Goal: Task Accomplishment & Management: Manage account settings

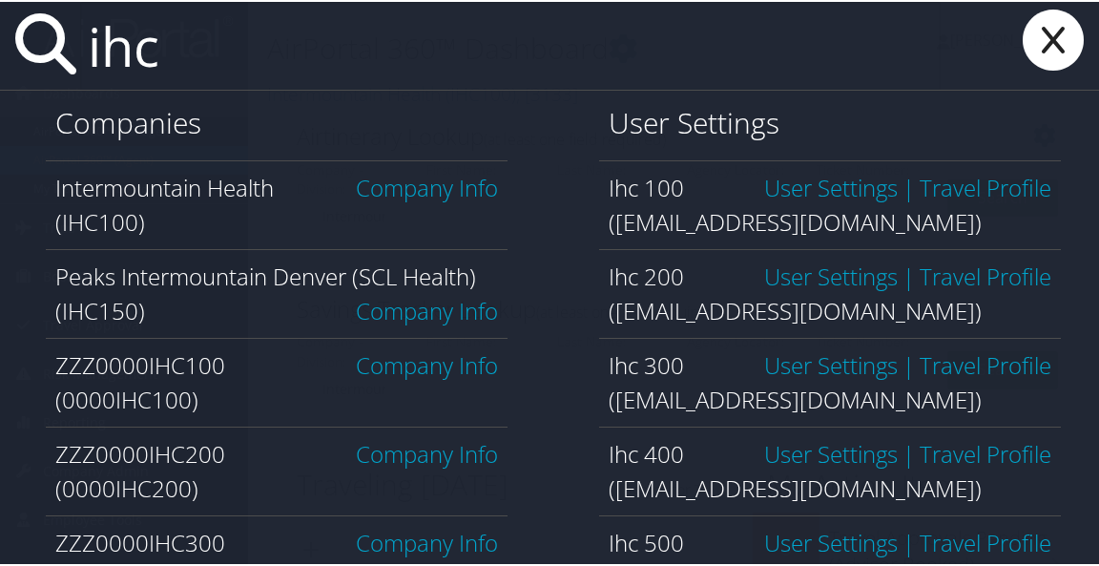
type input "ihc"
click at [442, 188] on link "Company Info" at bounding box center [427, 185] width 142 height 31
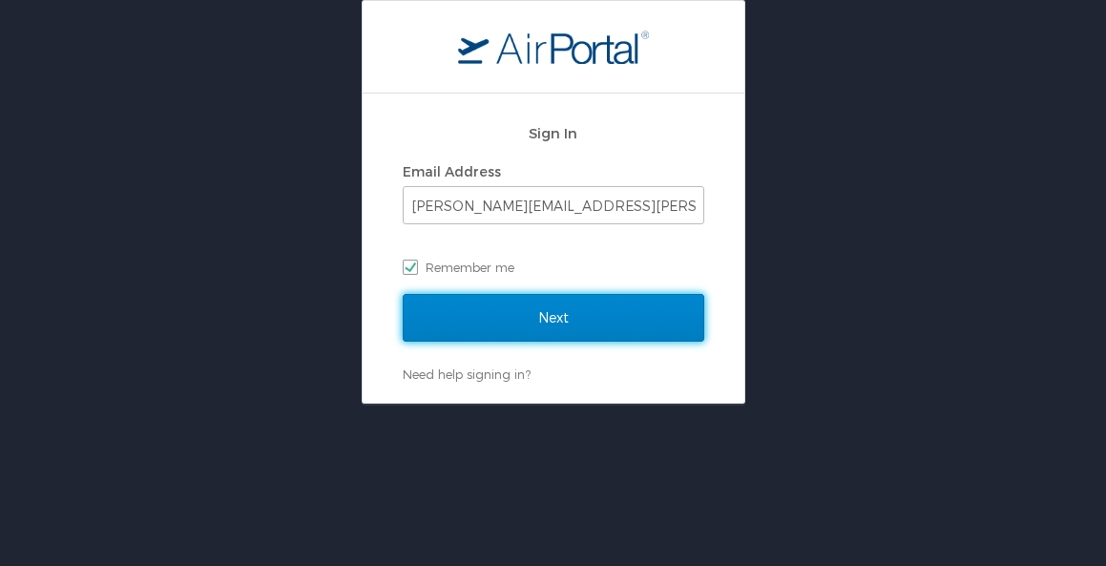
click at [538, 307] on input "Next" at bounding box center [554, 318] width 302 height 48
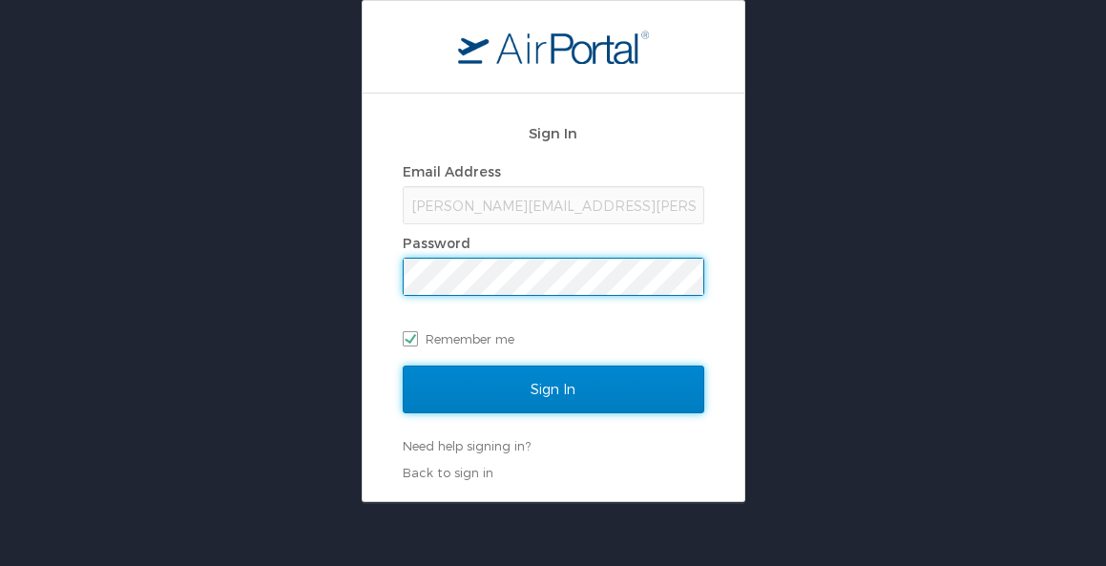
click at [454, 394] on input "Sign In" at bounding box center [554, 389] width 302 height 48
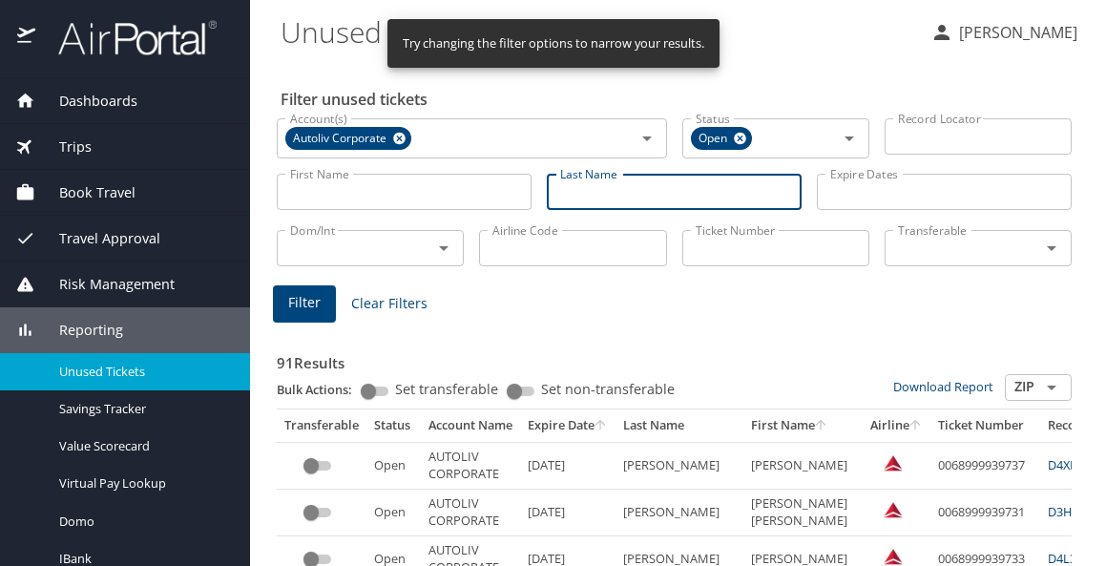
click at [616, 198] on input "Last Name" at bounding box center [674, 192] width 255 height 36
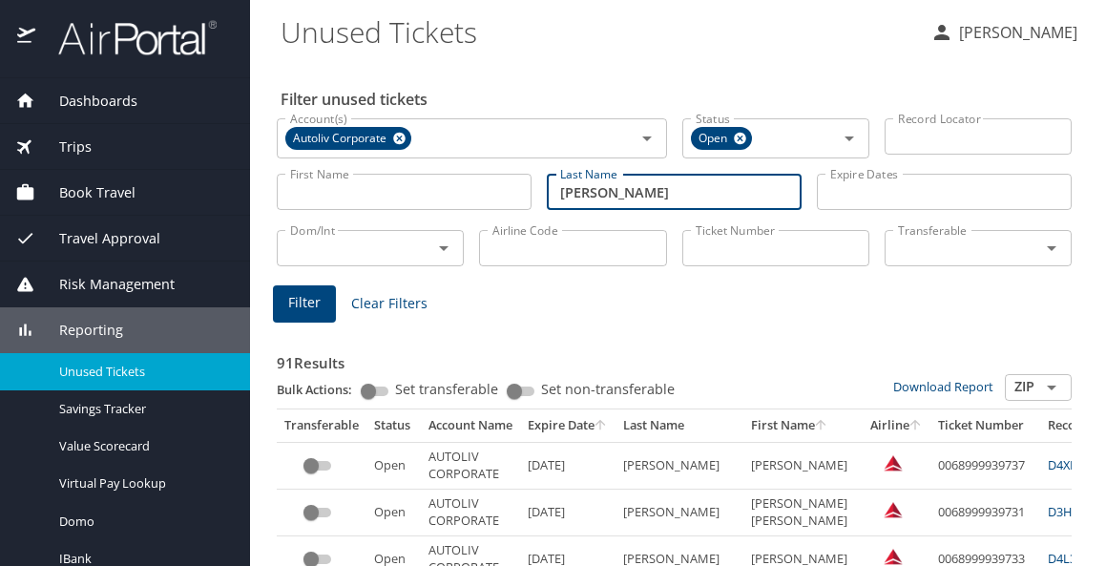
type input "hendrickson"
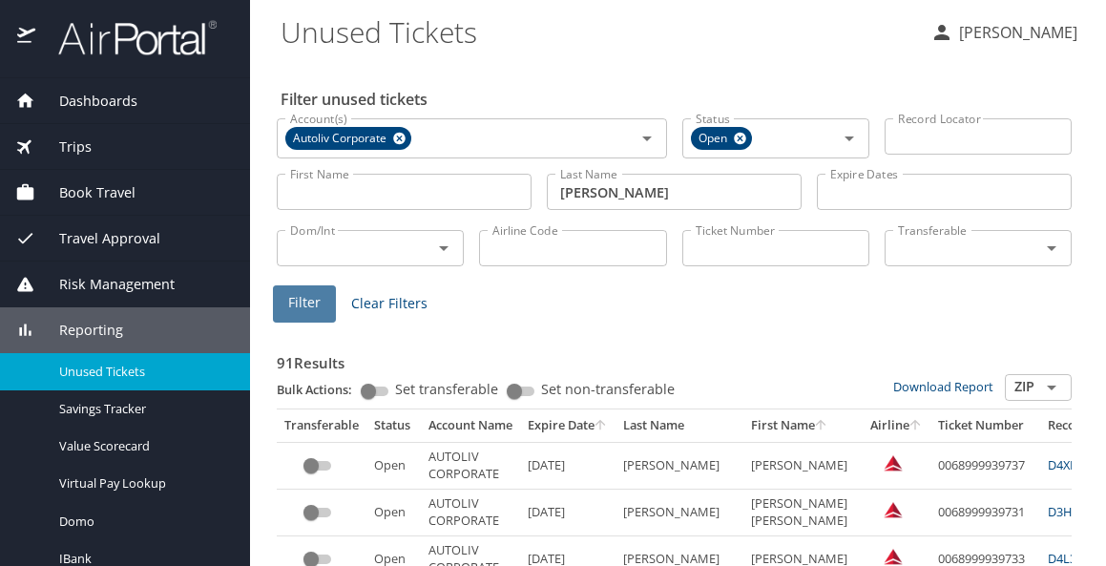
click at [304, 308] on span "Filter" at bounding box center [304, 303] width 32 height 24
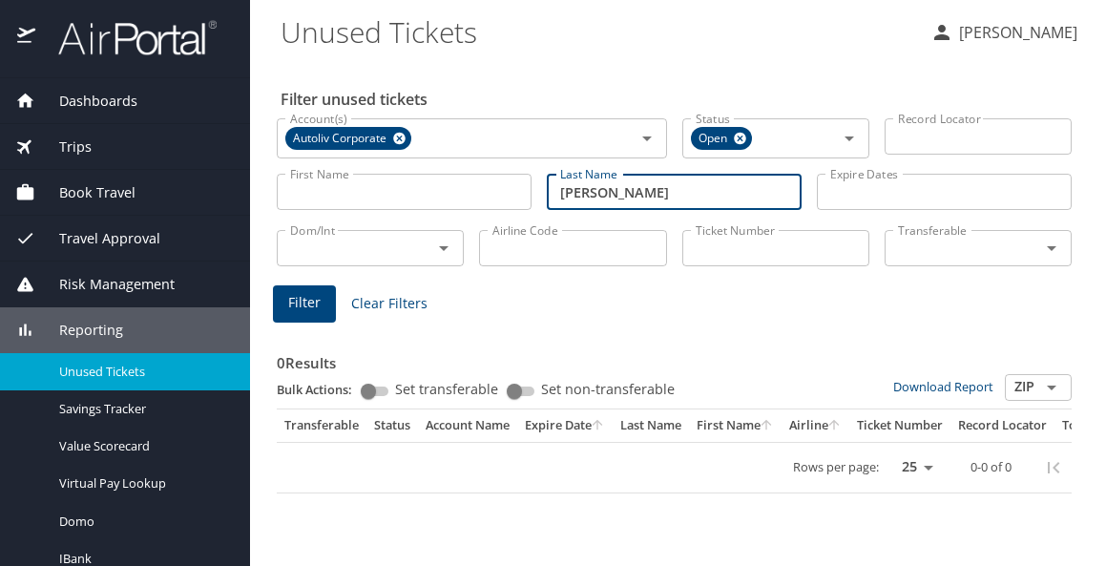
drag, startPoint x: 581, startPoint y: 208, endPoint x: 509, endPoint y: 210, distance: 72.5
click at [509, 210] on div "First Name First Name Last Name hendrickson Last Name Expire Dates Expire Dates" at bounding box center [674, 192] width 810 height 68
click at [521, 256] on input "Airline Code" at bounding box center [572, 248] width 187 height 36
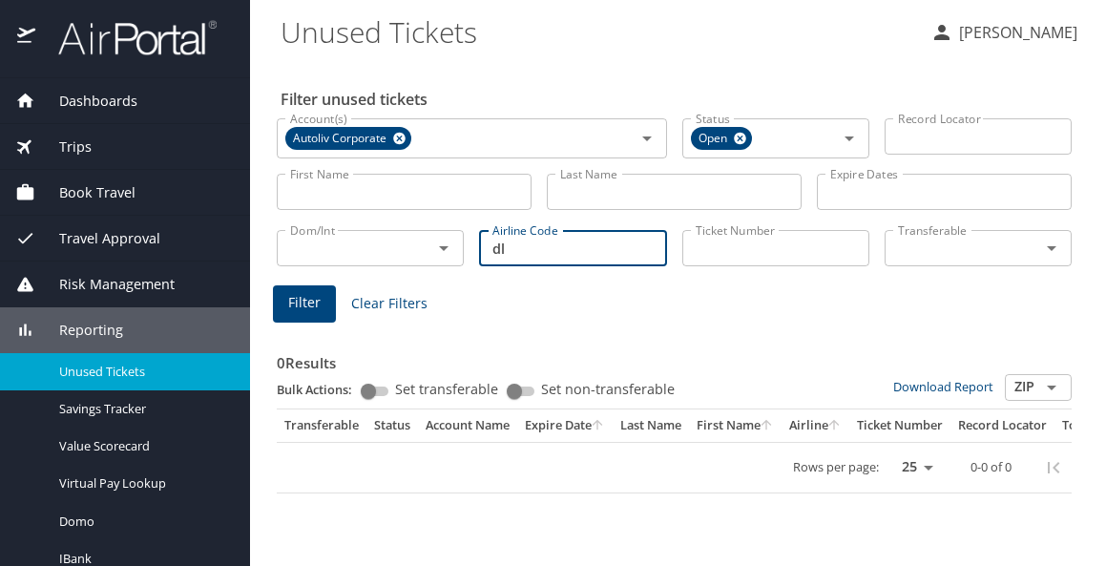
type input "dl"
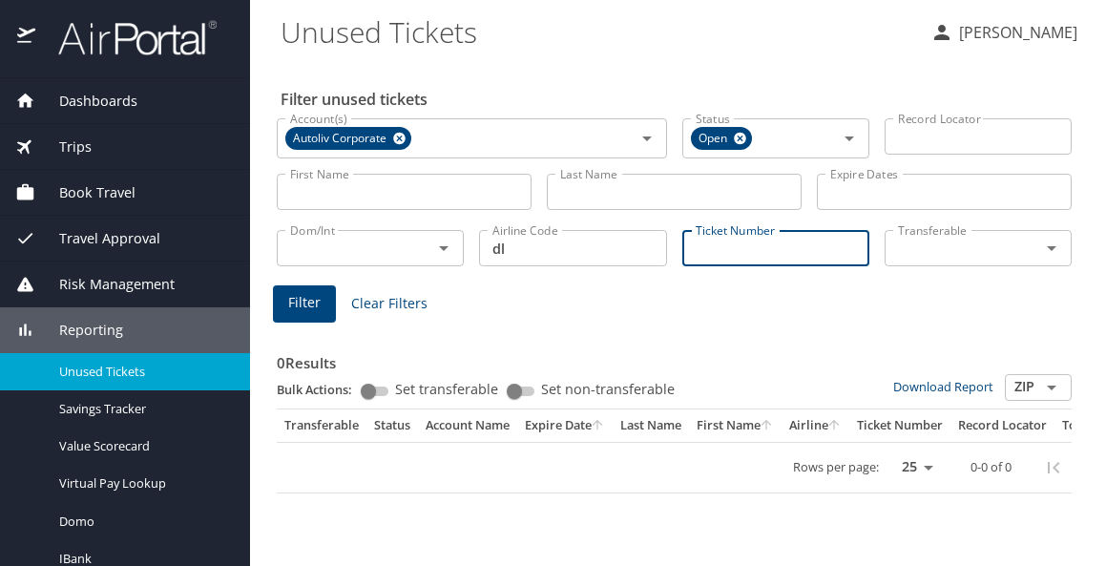
click at [1055, 249] on icon "Open" at bounding box center [1051, 248] width 23 height 23
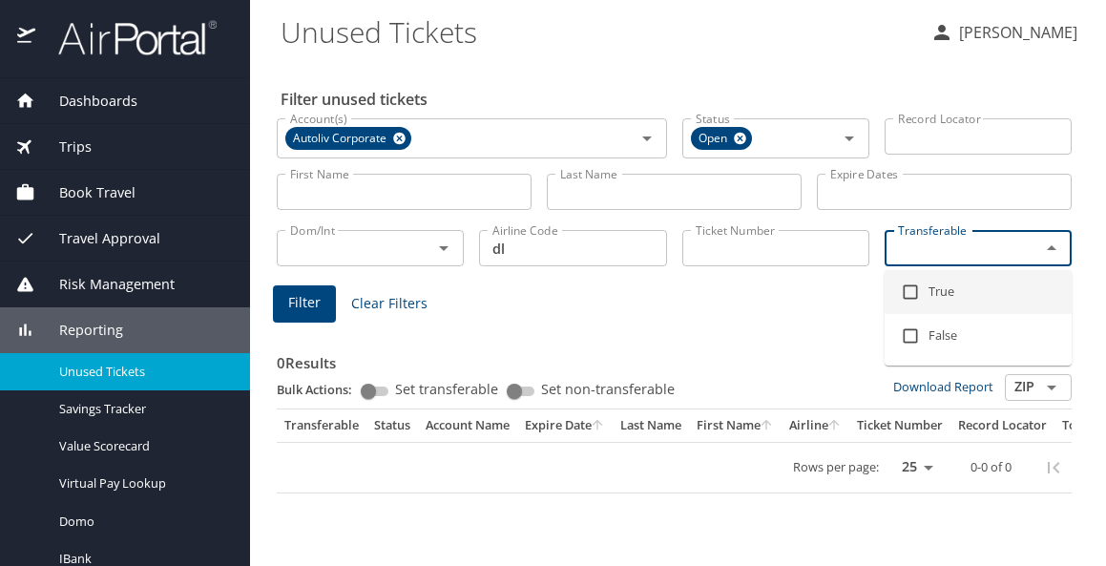
click at [962, 287] on li "True" at bounding box center [978, 292] width 187 height 44
checkbox input "true"
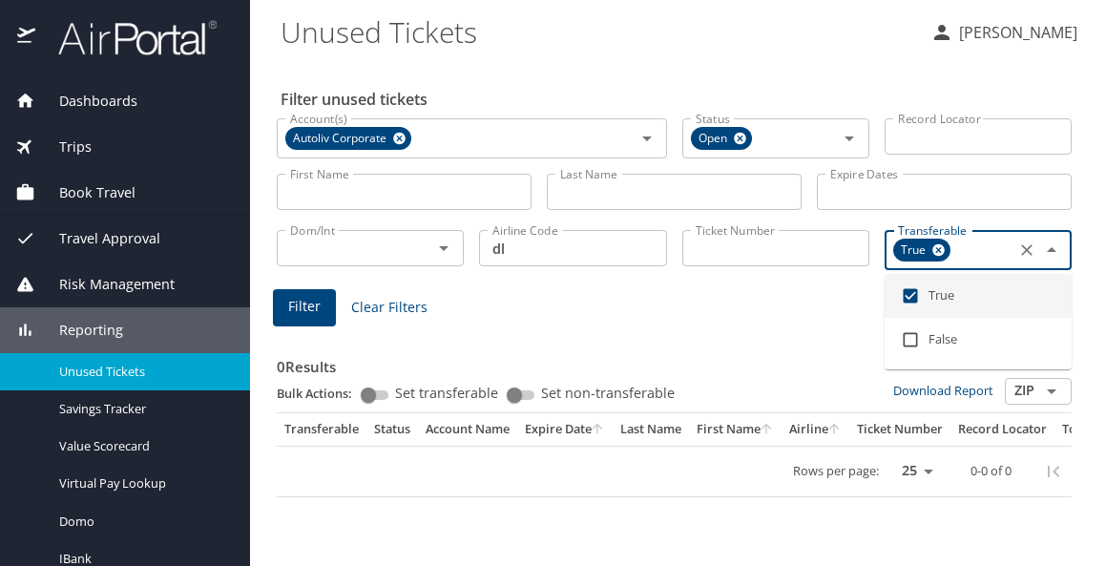
click at [303, 306] on span "Filter" at bounding box center [304, 307] width 32 height 24
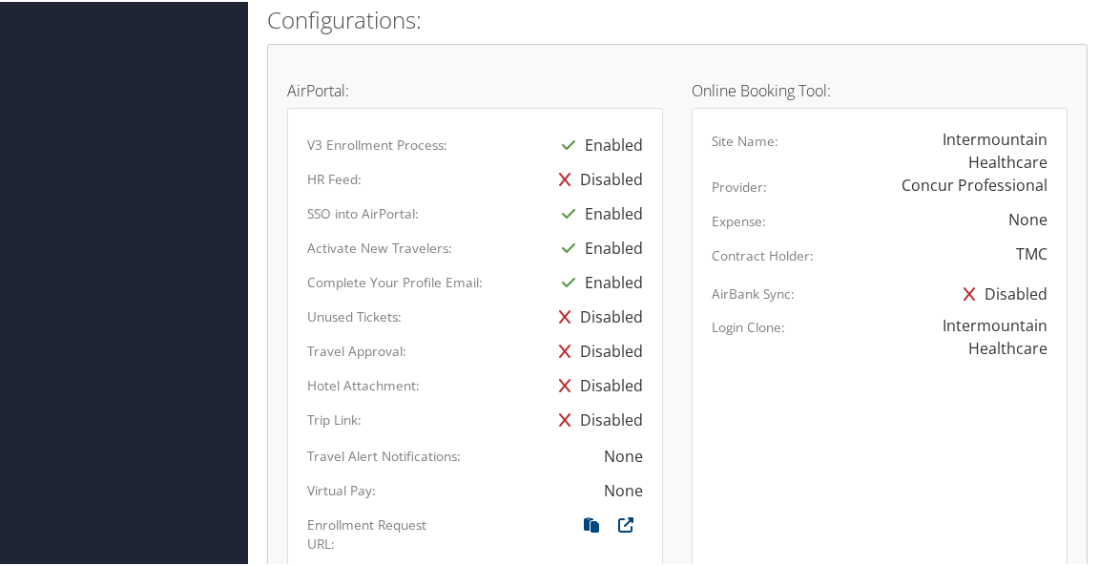
scroll to position [1527, 0]
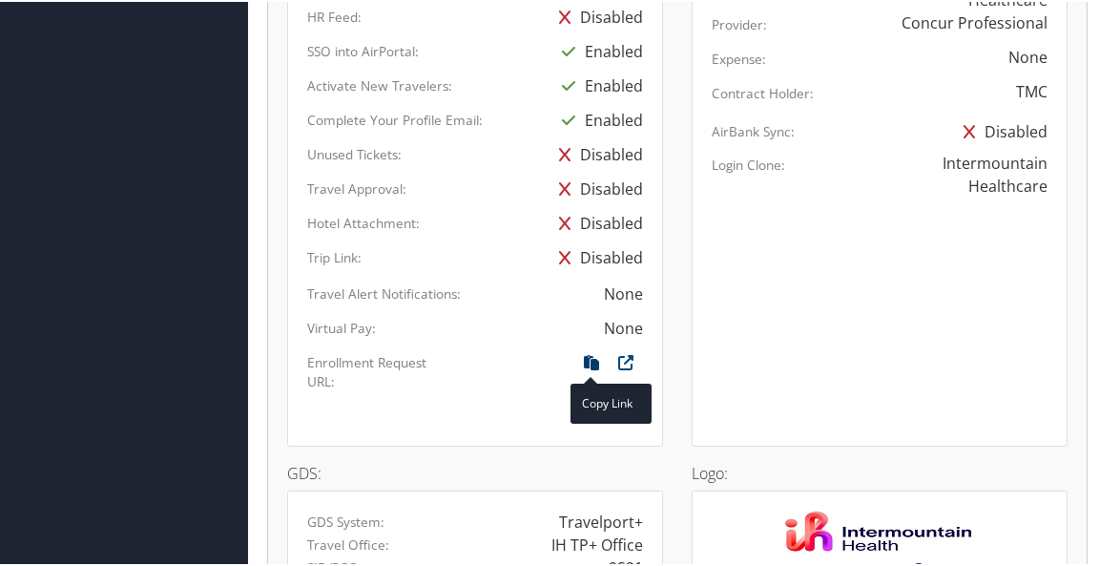
click at [587, 361] on icon at bounding box center [591, 365] width 34 height 25
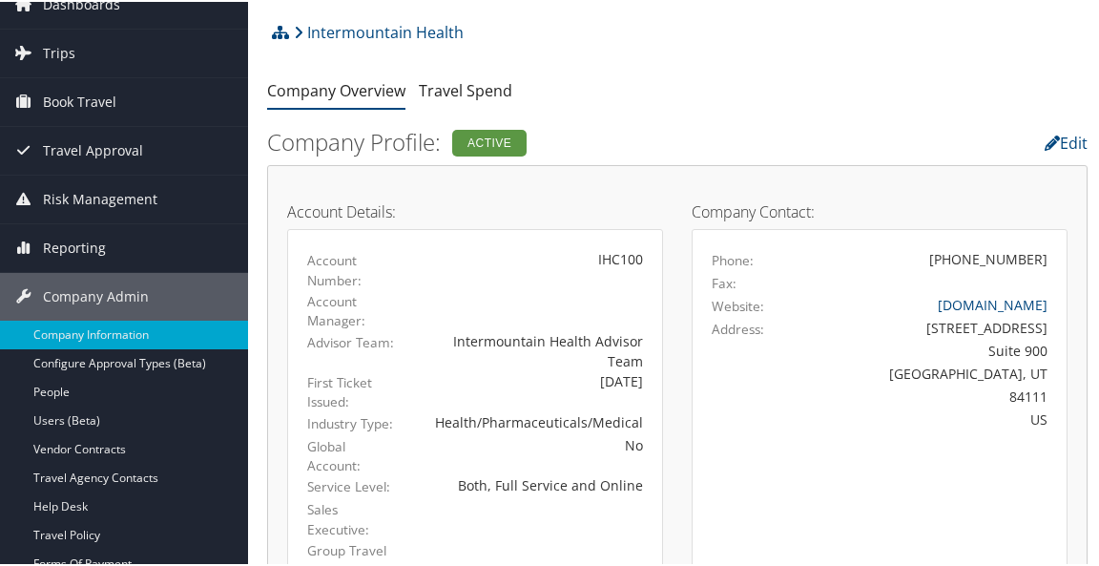
scroll to position [0, 0]
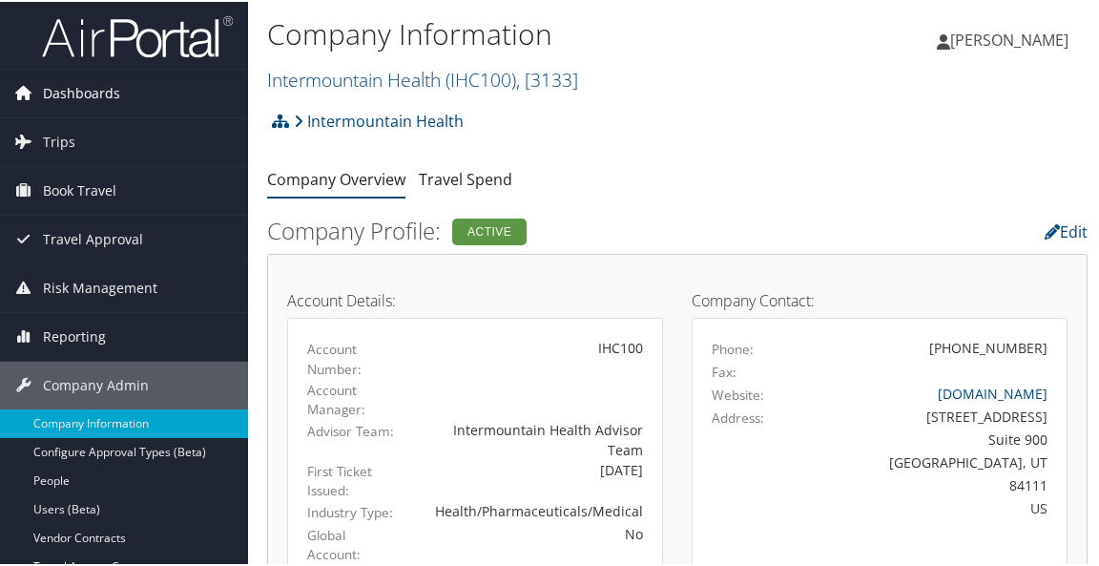
click at [90, 94] on span "Dashboards" at bounding box center [81, 92] width 77 height 48
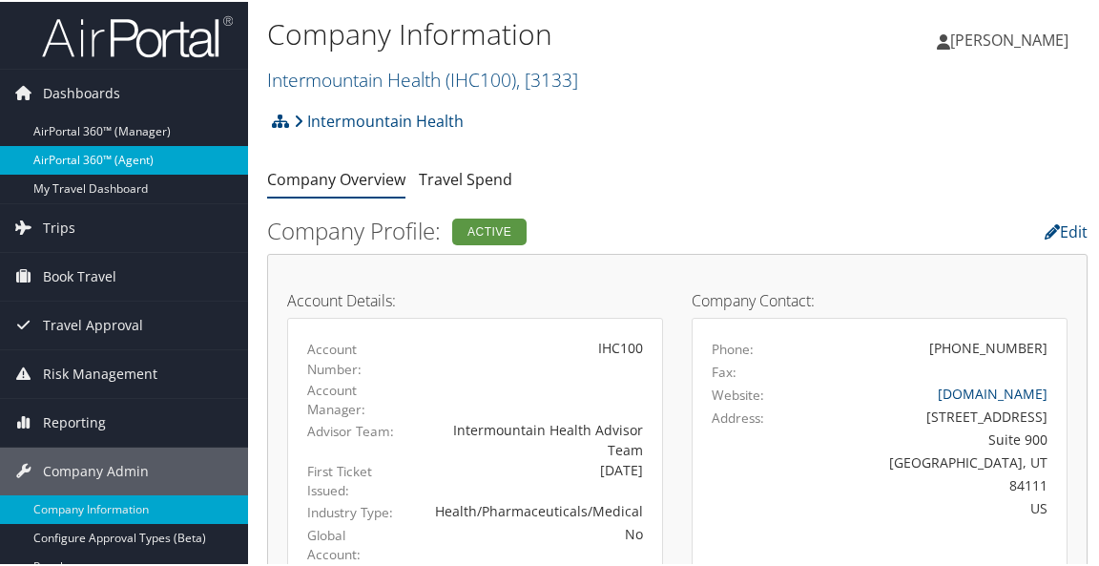
click at [103, 152] on link "AirPortal 360™ (Agent)" at bounding box center [124, 158] width 248 height 29
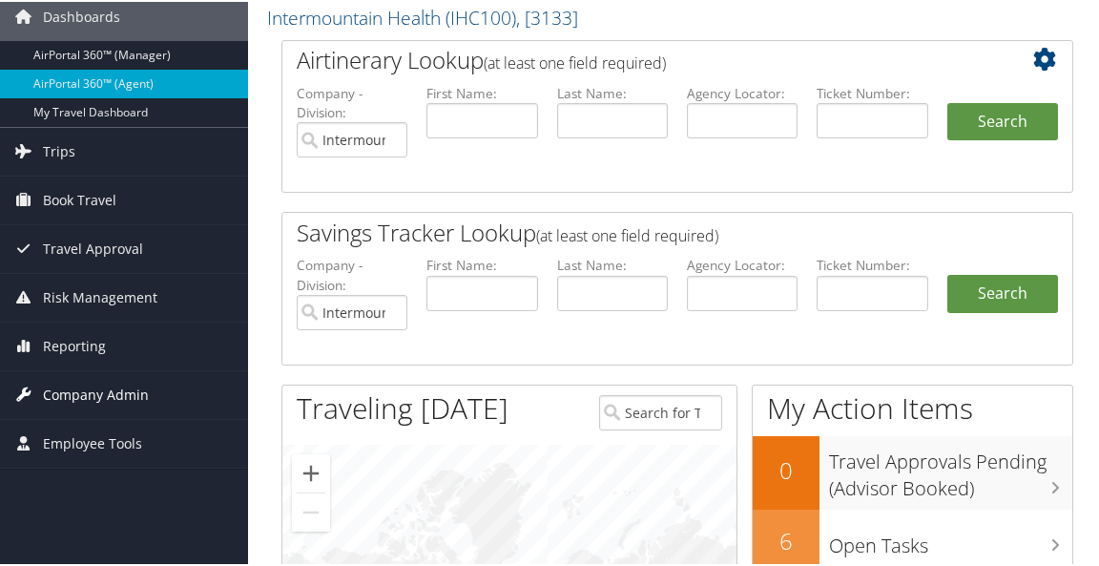
scroll to position [191, 0]
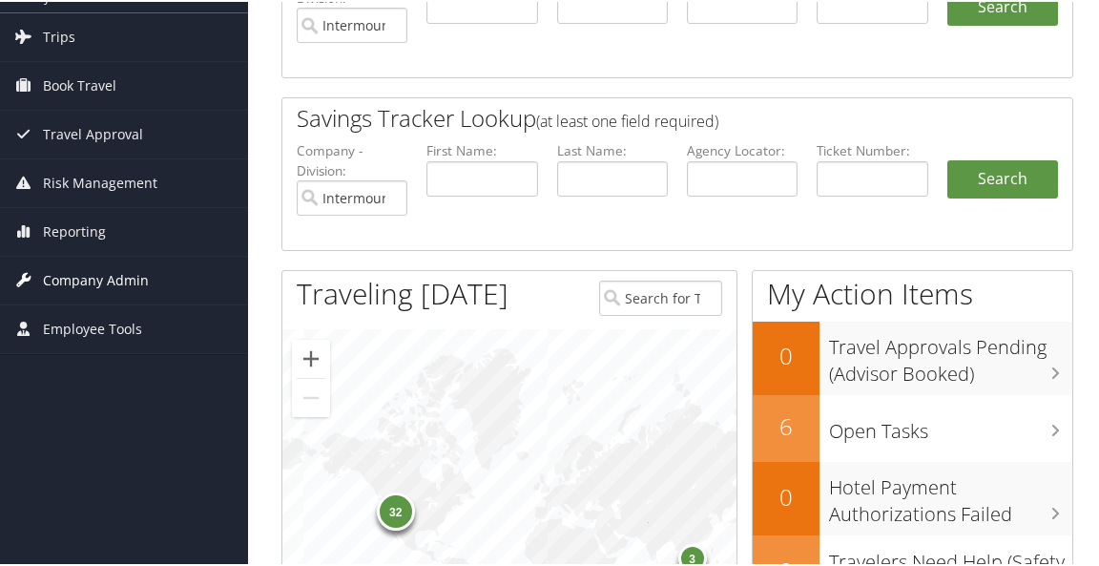
click at [106, 273] on span "Company Admin" at bounding box center [96, 279] width 106 height 48
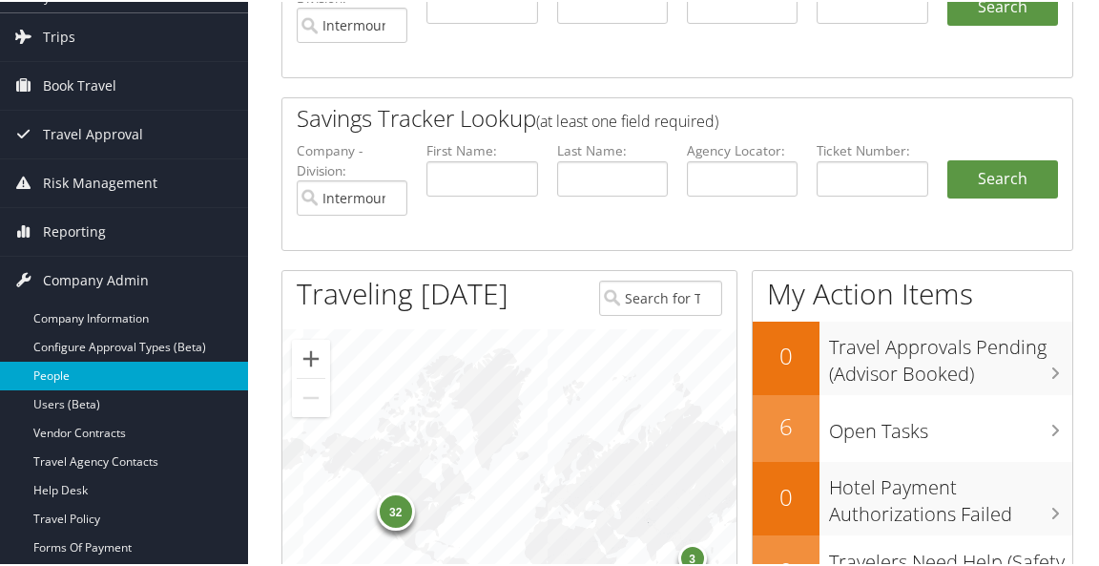
click at [78, 364] on link "People" at bounding box center [124, 374] width 248 height 29
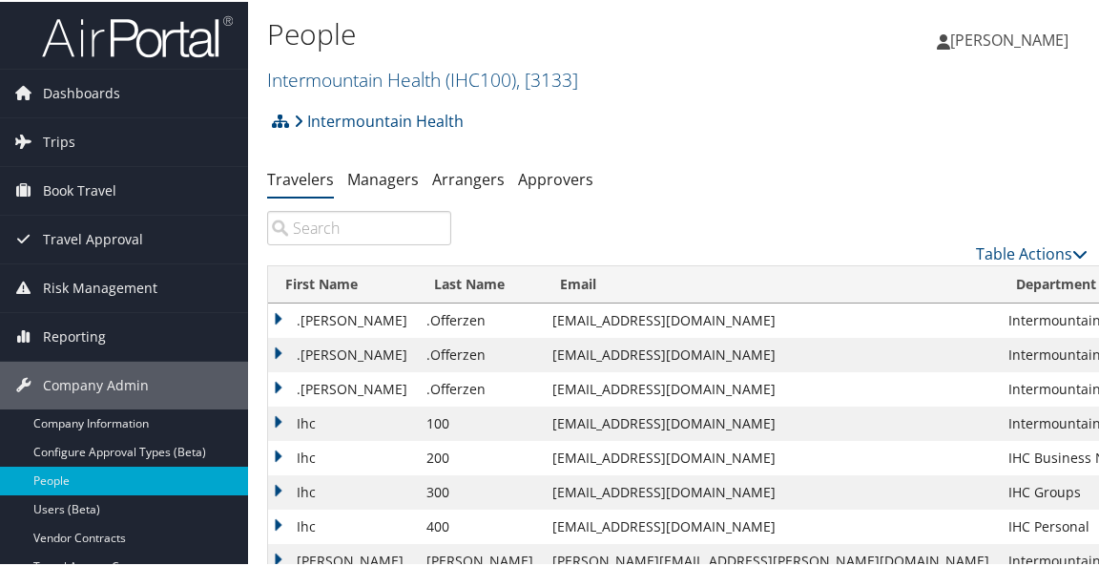
click at [354, 240] on input "search" at bounding box center [359, 226] width 184 height 34
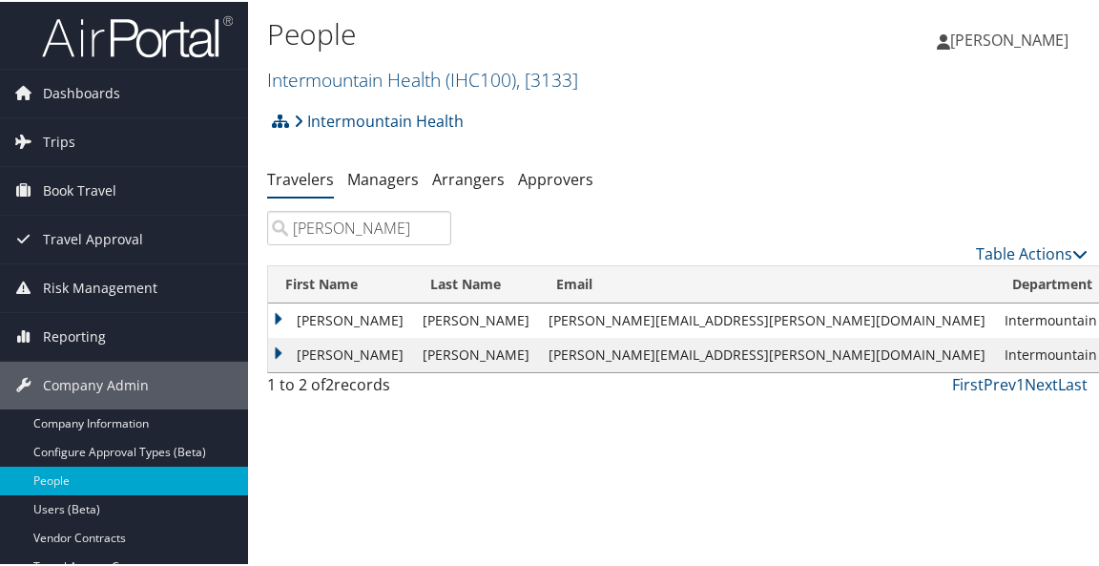
type input "[PERSON_NAME]"
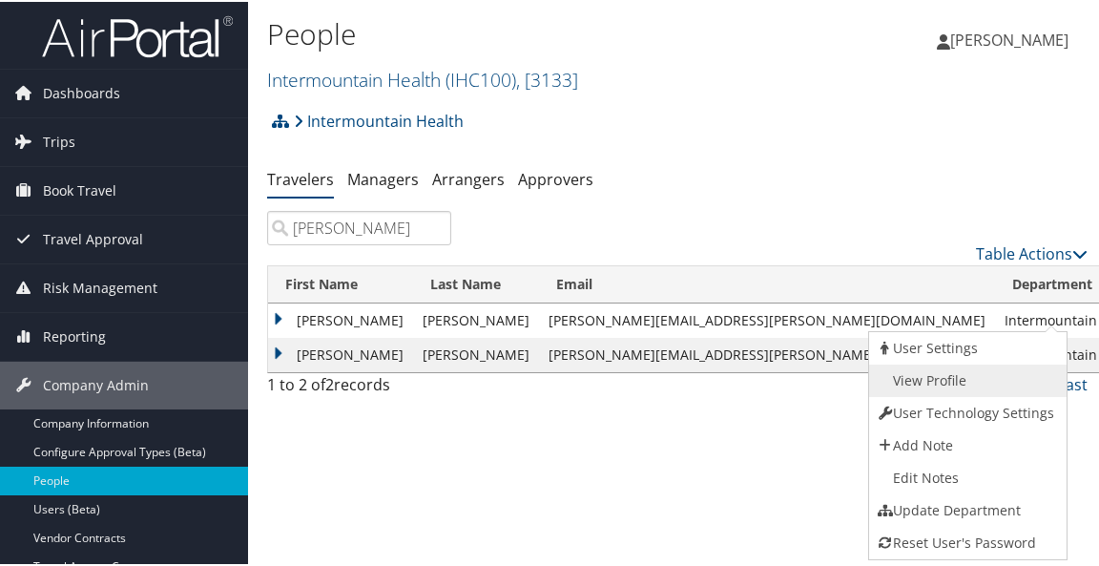
click at [984, 374] on link "View Profile" at bounding box center [966, 379] width 194 height 32
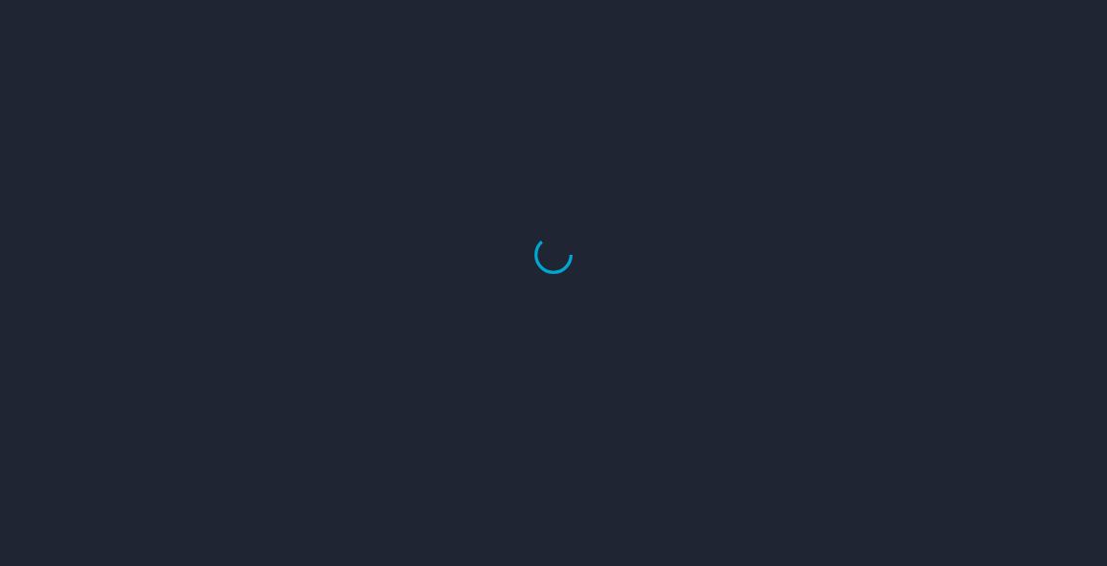
select select "US"
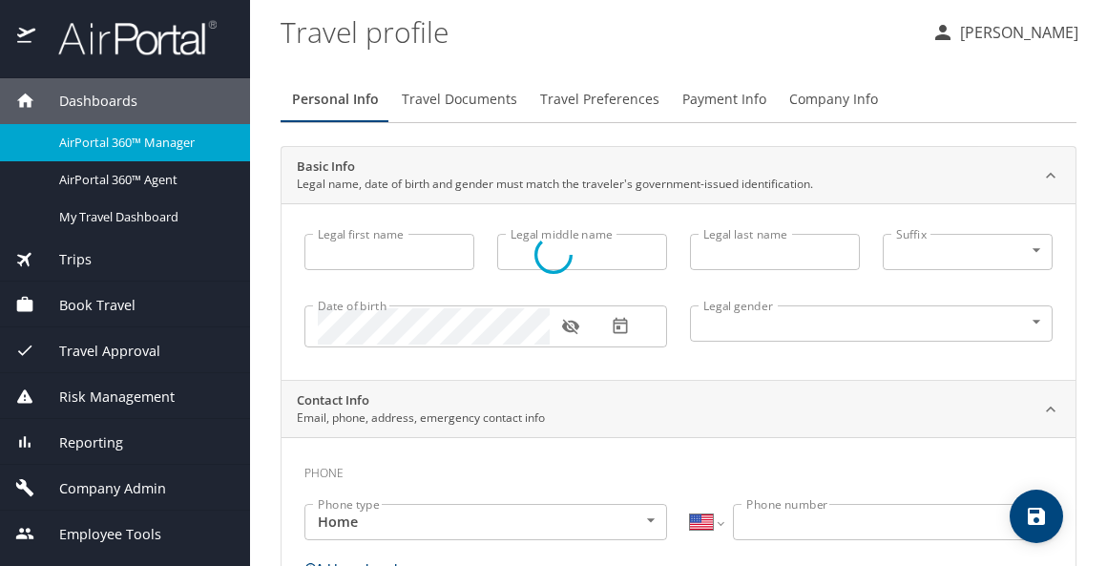
type input "[PERSON_NAME]"
type input "[DEMOGRAPHIC_DATA]"
select select "US"
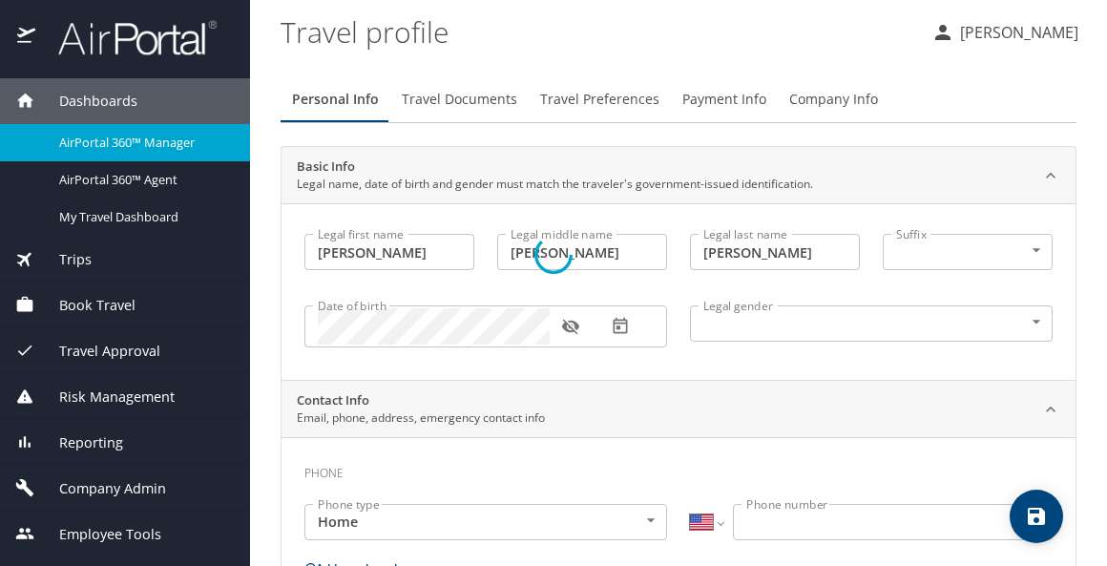
select select "US"
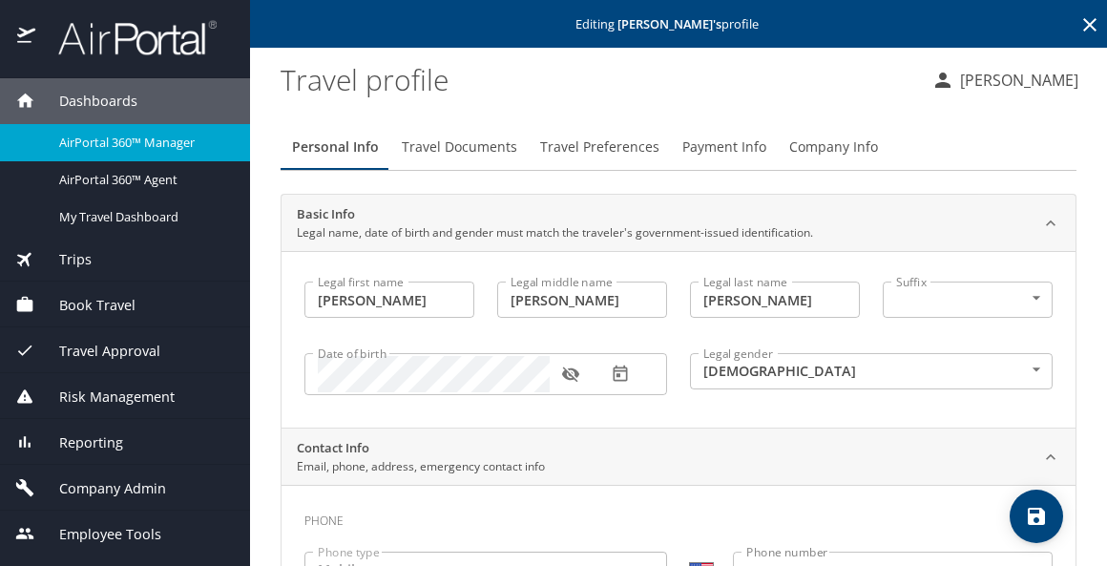
click at [713, 138] on span "Payment Info" at bounding box center [724, 148] width 84 height 24
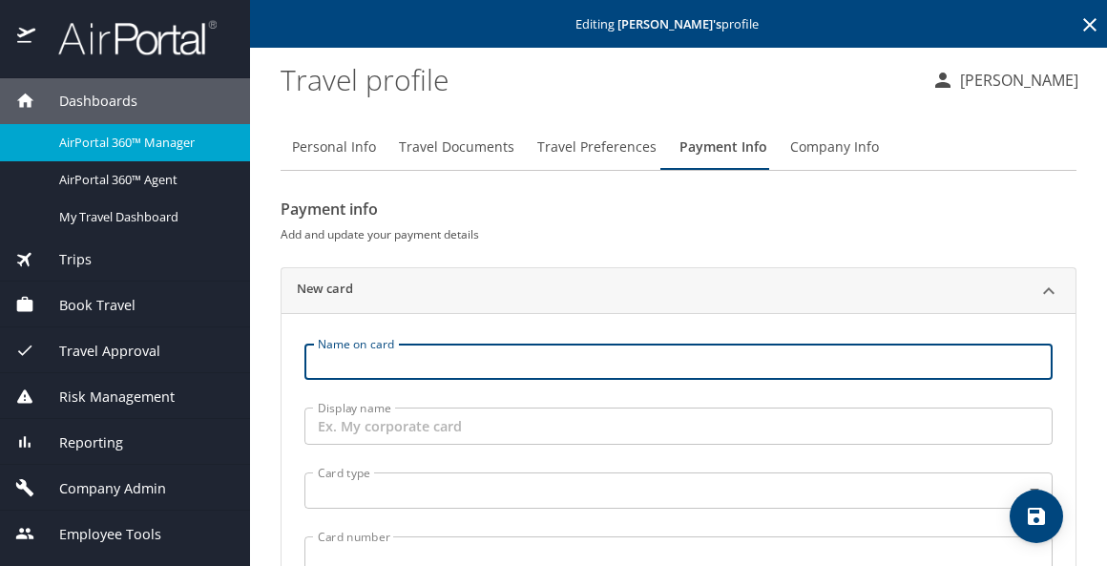
click at [365, 367] on input "Name on card" at bounding box center [678, 362] width 748 height 36
type input "ryan jones"
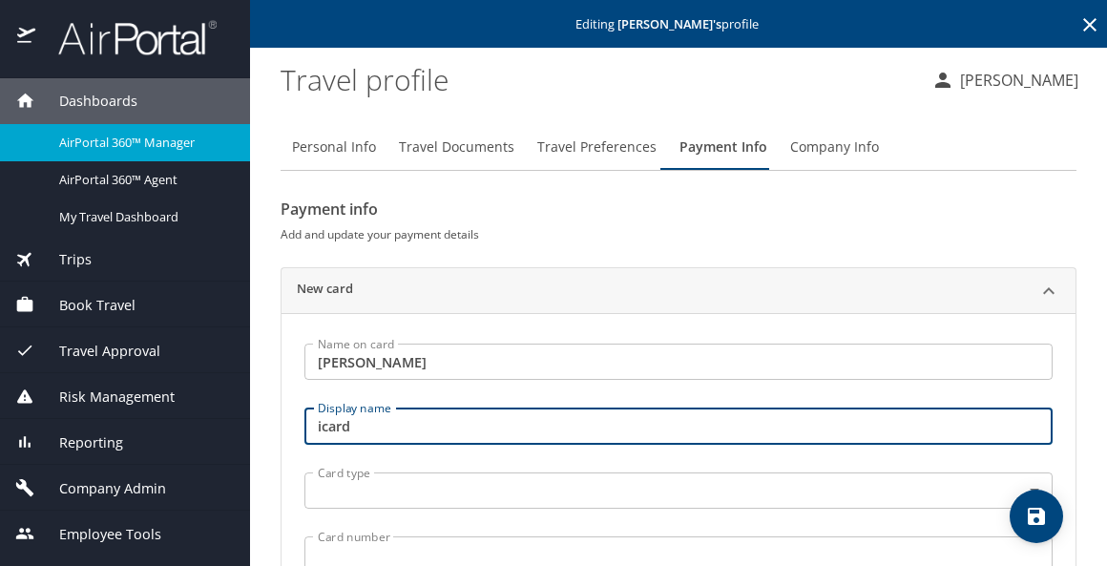
type input "icard"
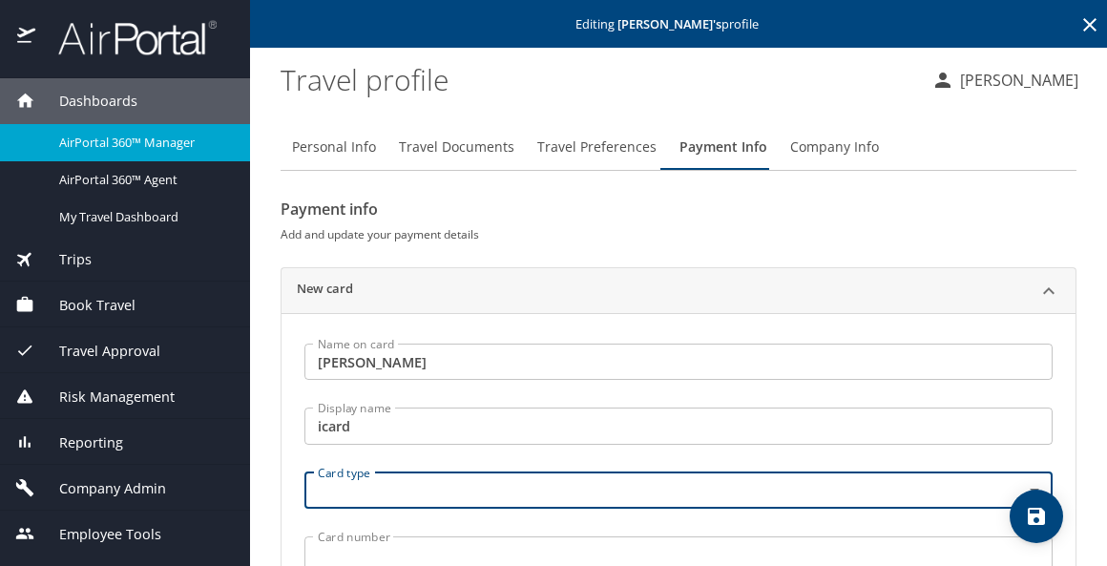
click at [344, 482] on body "Dashboards AirPortal 360™ Manager AirPortal 360™ Agent My Travel Dashboard Trip…" at bounding box center [553, 283] width 1107 height 566
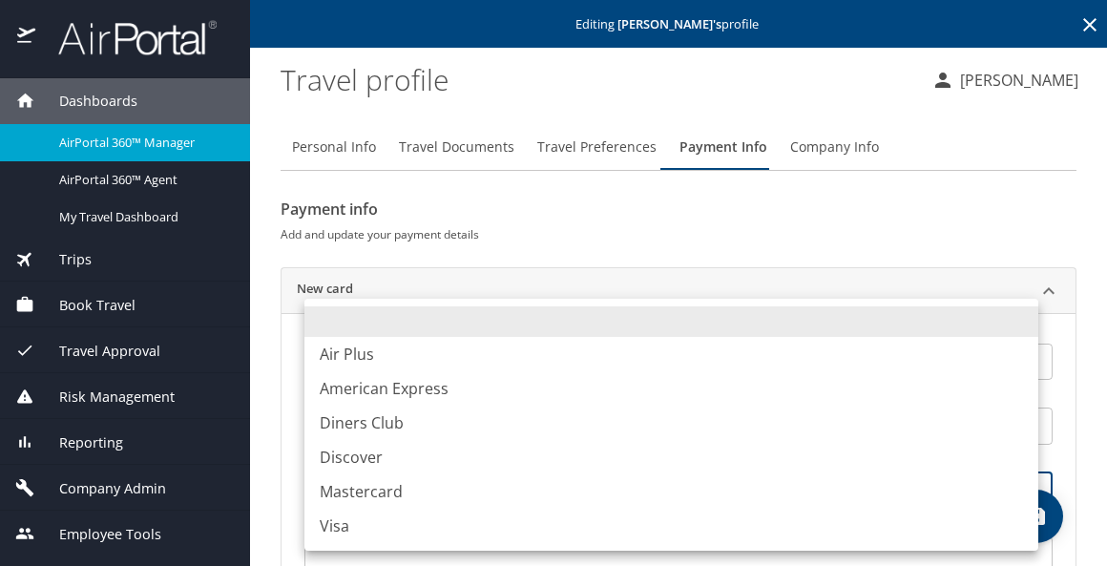
click at [356, 527] on li "Visa" at bounding box center [671, 526] width 734 height 34
type input "VI"
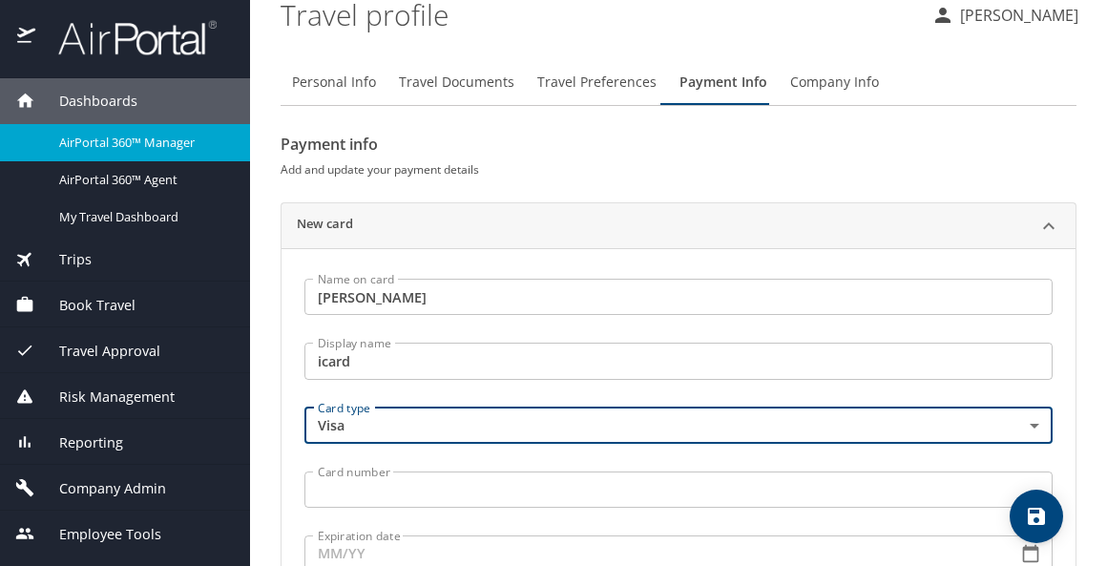
scroll to position [191, 0]
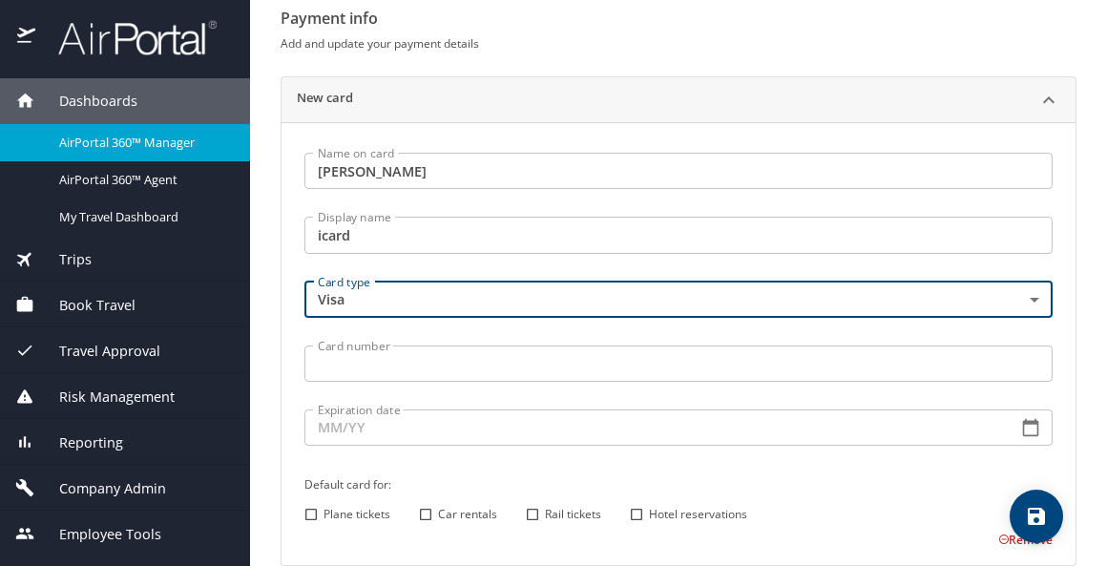
click at [407, 363] on input "Card number" at bounding box center [678, 363] width 748 height 36
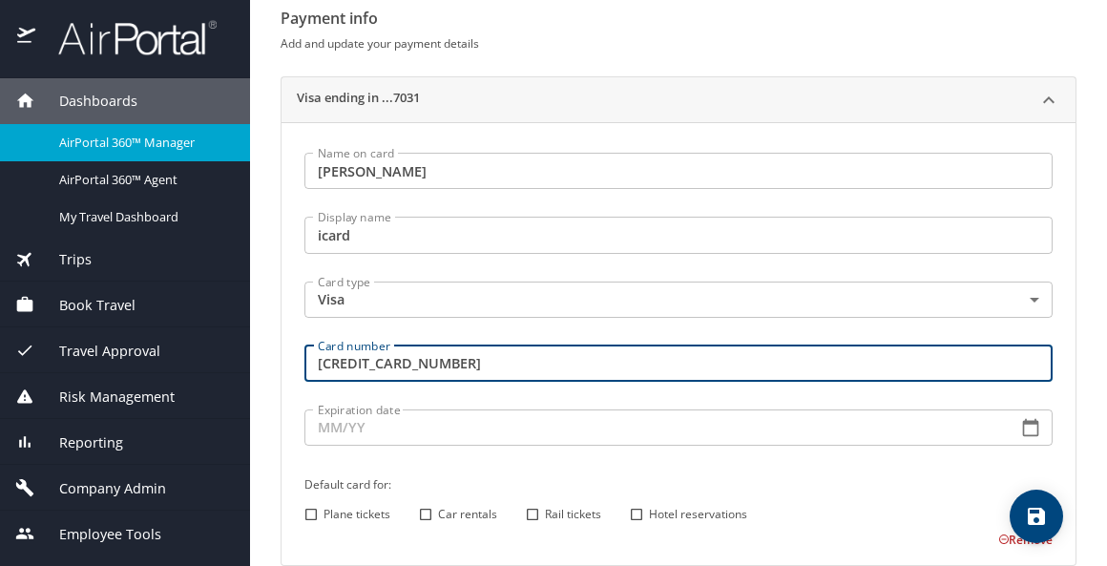
type input "4485594200207031"
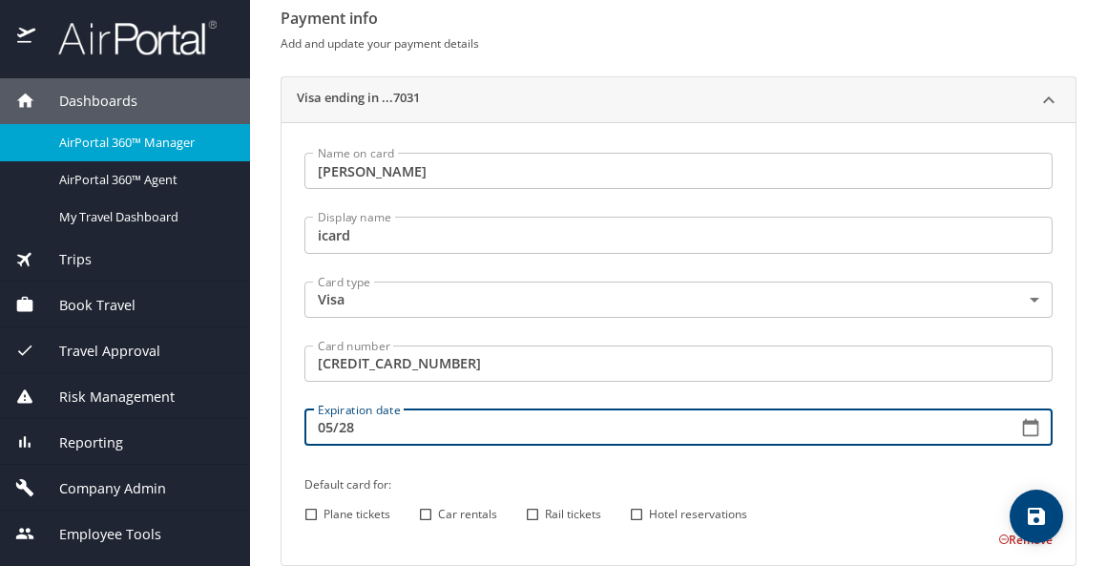
type input "05/28"
click at [309, 513] on input "Plane tickets" at bounding box center [311, 514] width 25 height 25
checkbox input "true"
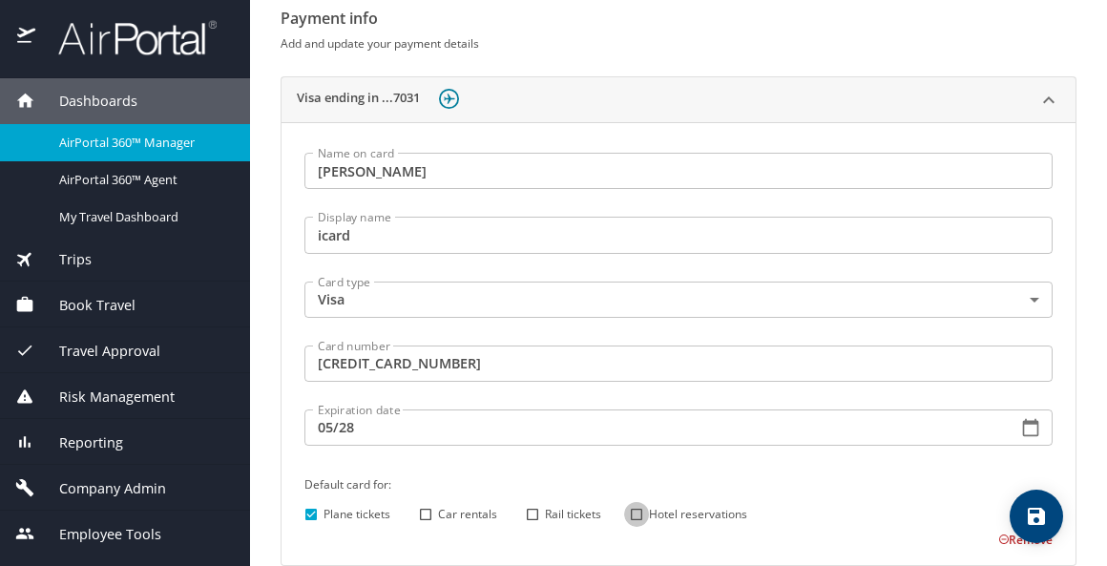
drag, startPoint x: 635, startPoint y: 510, endPoint x: 669, endPoint y: 499, distance: 35.9
click at [636, 510] on input "Hotel reservations" at bounding box center [636, 514] width 25 height 25
checkbox input "true"
click at [1028, 513] on icon "save" at bounding box center [1036, 516] width 17 height 17
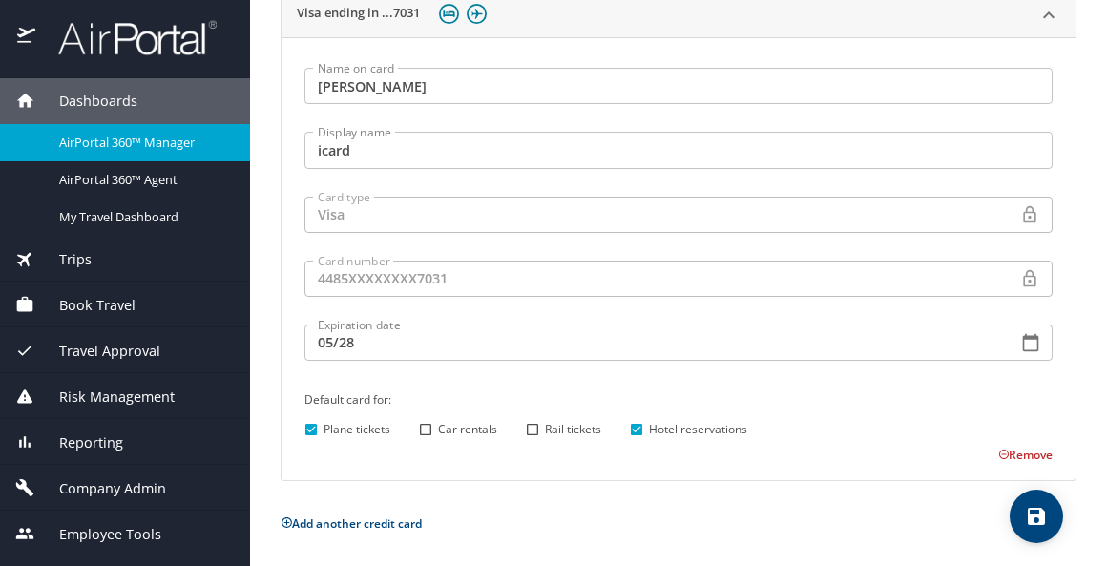
click at [1035, 522] on icon "save" at bounding box center [1036, 516] width 23 height 23
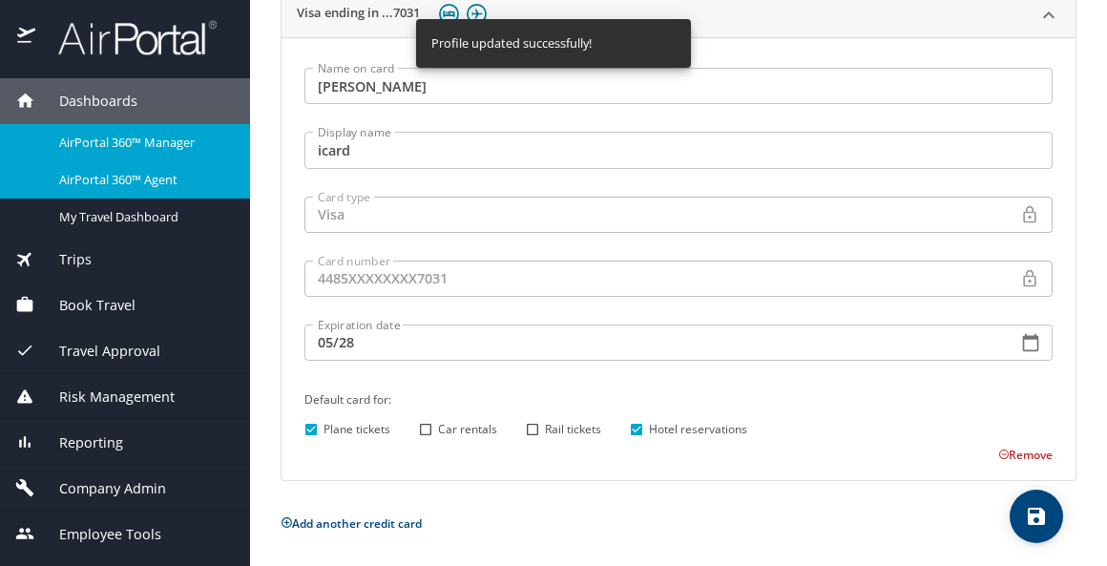
click at [141, 174] on span "AirPortal 360™ Agent" at bounding box center [143, 180] width 168 height 18
